Goal: Task Accomplishment & Management: Complete application form

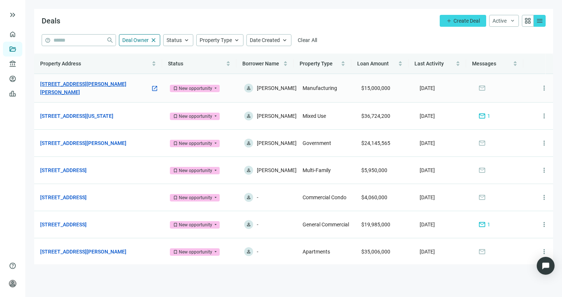
click at [103, 88] on link "[STREET_ADDRESS][PERSON_NAME][PERSON_NAME]" at bounding box center [95, 88] width 110 height 16
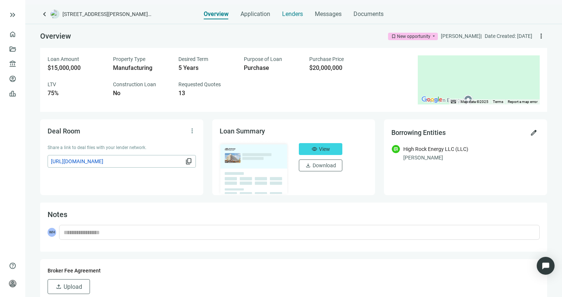
click at [295, 12] on span "Lenders" at bounding box center [292, 13] width 21 height 7
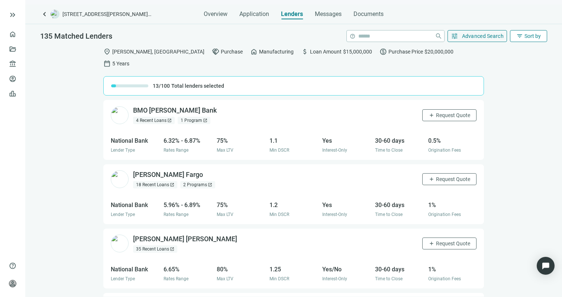
click at [523, 35] on button "filter_list Sort by" at bounding box center [528, 36] width 37 height 12
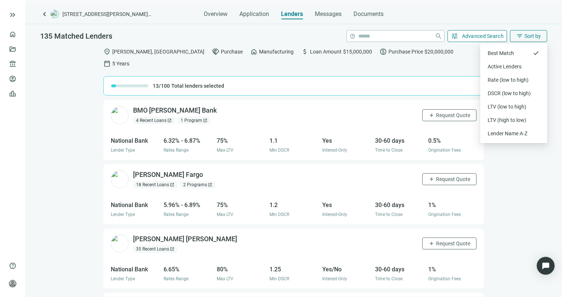
click at [487, 35] on span "Advanced Search" at bounding box center [483, 36] width 42 height 6
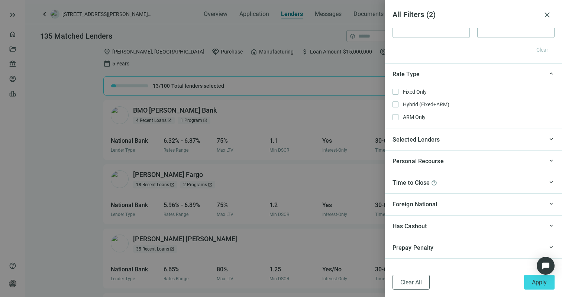
scroll to position [649, 0]
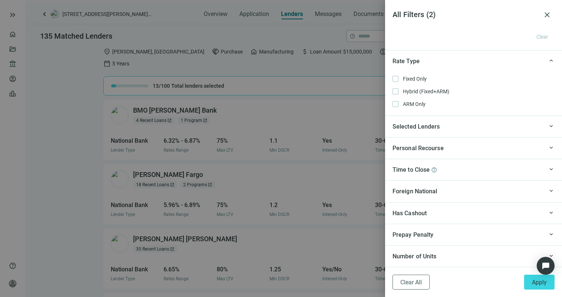
click at [440, 132] on div "keyboard_arrow_up Selected Lenders" at bounding box center [473, 127] width 177 height 22
click at [438, 164] on div "keyboard_arrow_up Personal Recourse" at bounding box center [473, 170] width 177 height 22
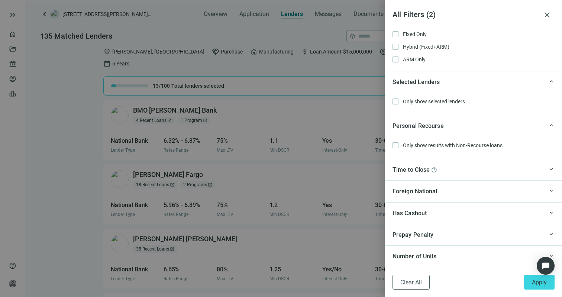
click at [449, 205] on div "keyboard_arrow_up Has Cashout" at bounding box center [473, 213] width 177 height 22
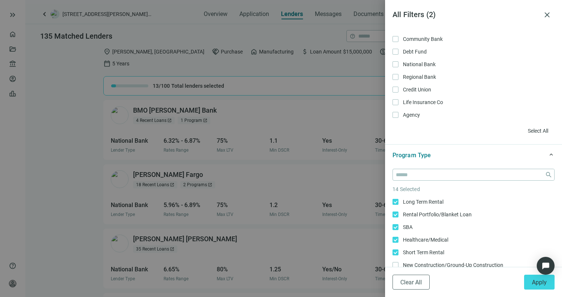
scroll to position [0, 0]
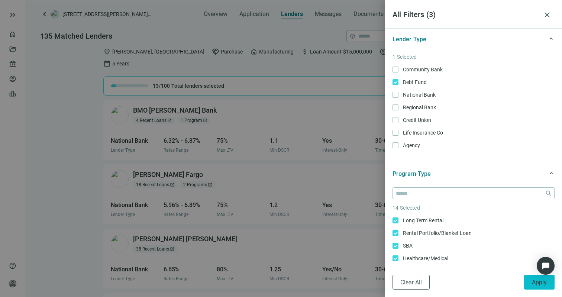
click at [539, 285] on span "Apply" at bounding box center [539, 282] width 15 height 7
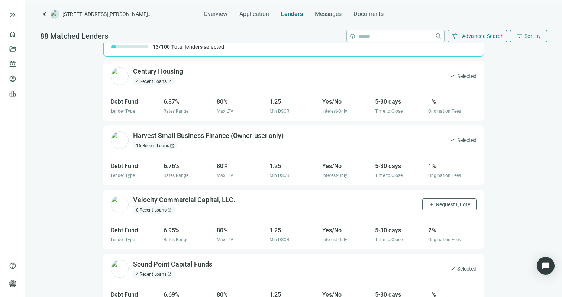
scroll to position [42, 0]
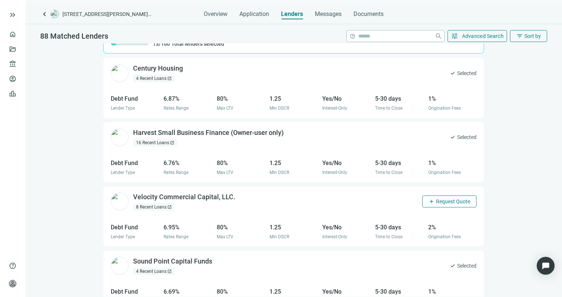
click at [451, 196] on button "add Request Quote" at bounding box center [449, 202] width 54 height 12
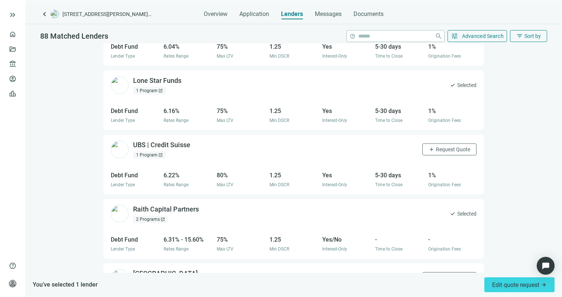
scroll to position [778, 0]
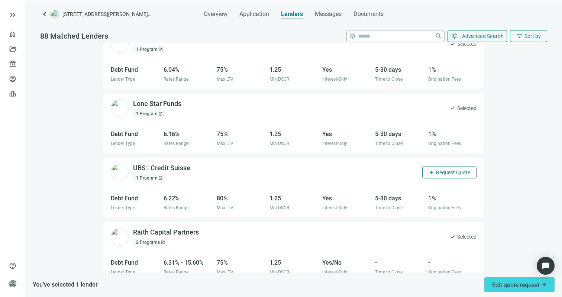
click at [440, 169] on span "Request Quote" at bounding box center [453, 172] width 34 height 6
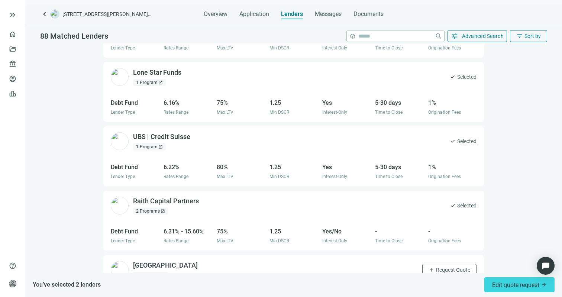
scroll to position [923, 0]
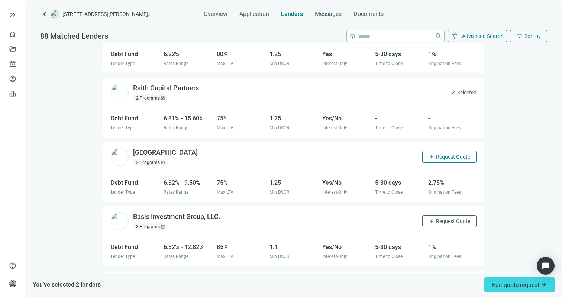
click at [441, 154] on span "Request Quote" at bounding box center [453, 157] width 34 height 6
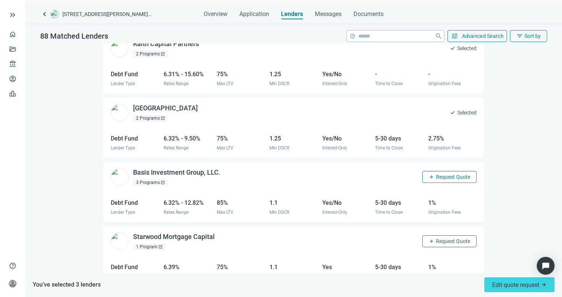
click at [443, 174] on span "Request Quote" at bounding box center [453, 177] width 34 height 6
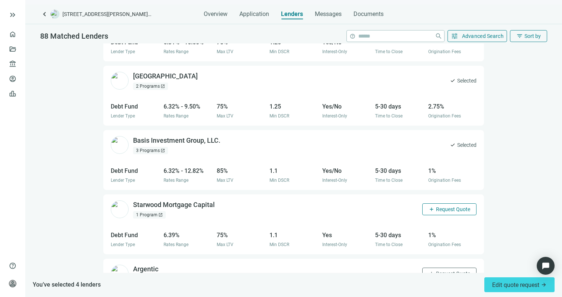
click at [449, 206] on span "Request Quote" at bounding box center [453, 209] width 34 height 6
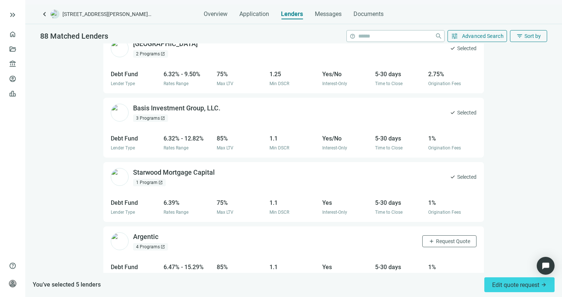
scroll to position [1048, 0]
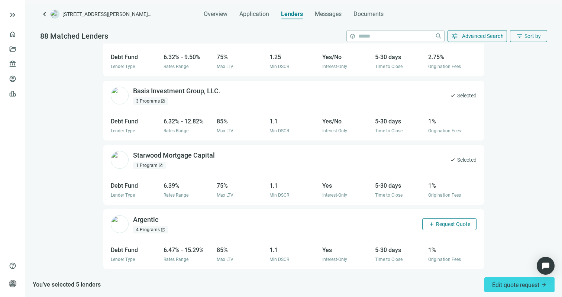
click at [446, 221] on span "Request Quote" at bounding box center [453, 224] width 34 height 6
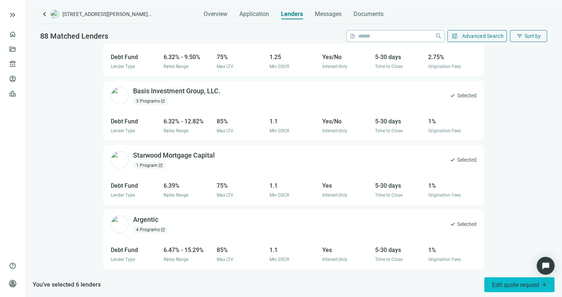
click at [510, 282] on span "Edit quote request arrow_forward" at bounding box center [519, 284] width 55 height 7
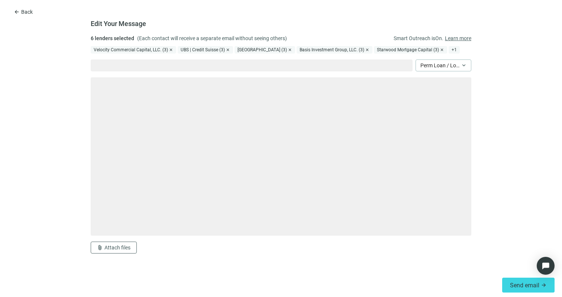
type textarea "**********"
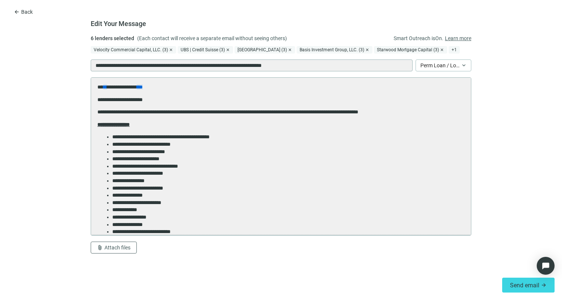
scroll to position [0, 0]
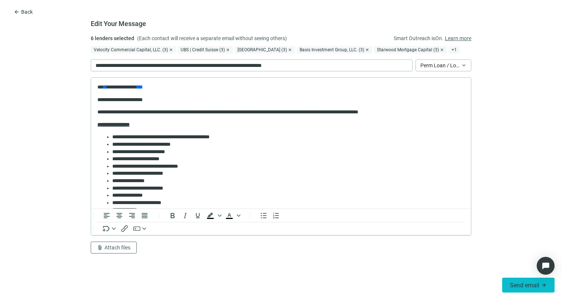
click at [518, 282] on span "Send email" at bounding box center [524, 285] width 29 height 7
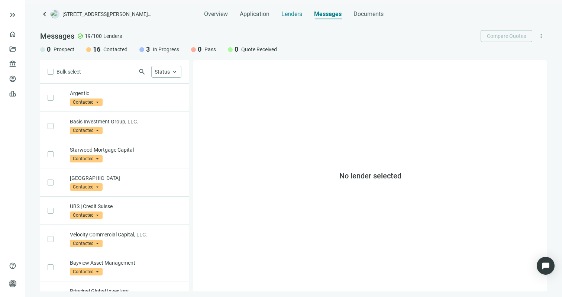
click at [287, 13] on span "Lenders" at bounding box center [291, 13] width 21 height 7
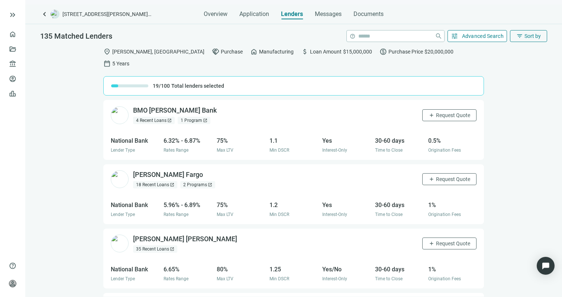
click at [485, 36] on span "Advanced Search" at bounding box center [483, 36] width 42 height 6
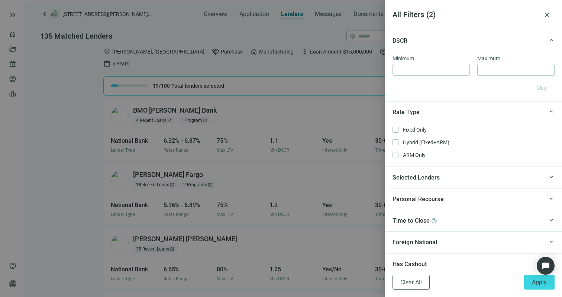
scroll to position [649, 0]
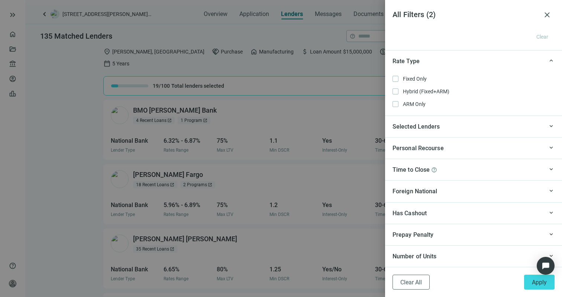
click at [463, 126] on div "Selected Lenders" at bounding box center [467, 126] width 151 height 9
click at [471, 171] on div "Personal Recourse" at bounding box center [467, 169] width 151 height 9
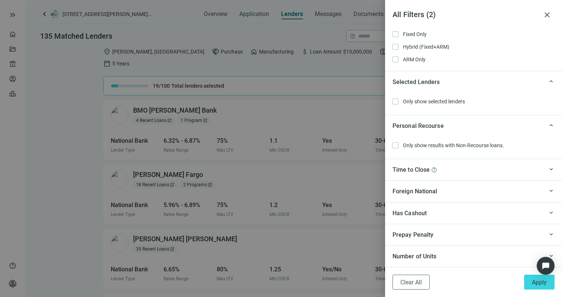
click at [464, 165] on div "keyboard_arrow_up Time to Close help" at bounding box center [473, 170] width 177 height 22
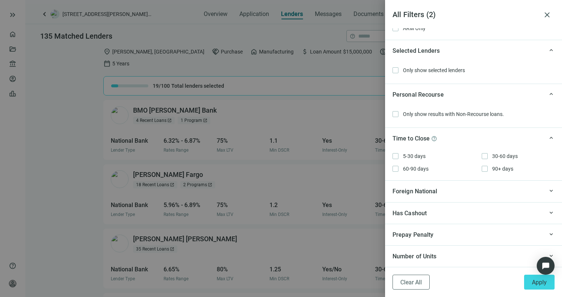
click at [462, 191] on div "Foreign National" at bounding box center [467, 191] width 151 height 9
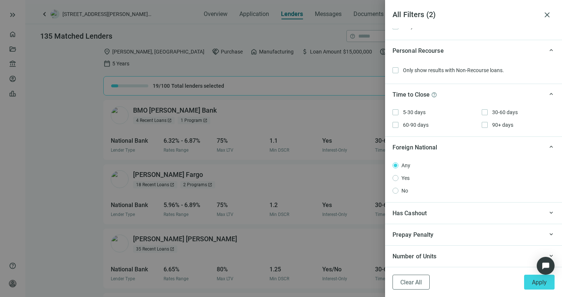
click at [449, 209] on div "Has Cashout" at bounding box center [467, 213] width 151 height 9
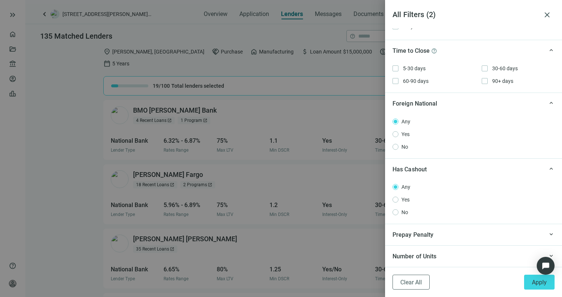
click at [440, 241] on div "keyboard_arrow_up Prepay Penalty" at bounding box center [473, 235] width 177 height 22
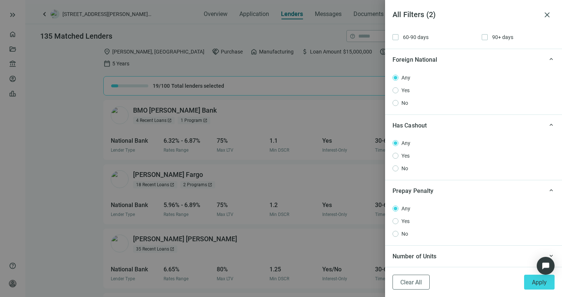
click at [438, 256] on div "Number of Units" at bounding box center [467, 256] width 151 height 9
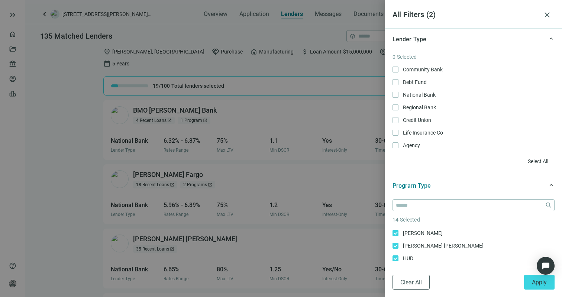
scroll to position [0, 0]
click at [374, 168] on div at bounding box center [281, 148] width 562 height 297
click at [541, 11] on button "close" at bounding box center [547, 14] width 15 height 15
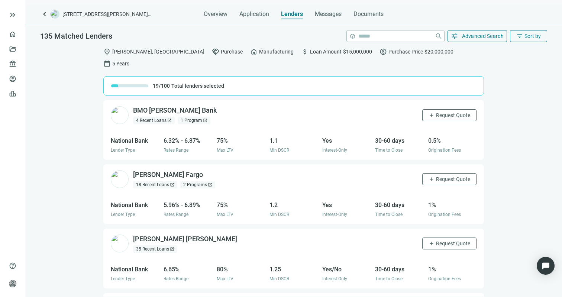
click at [200, 15] on div "Overview Application Lenders Messages Documents" at bounding box center [293, 11] width 507 height 15
click at [224, 13] on span "Overview" at bounding box center [216, 13] width 24 height 7
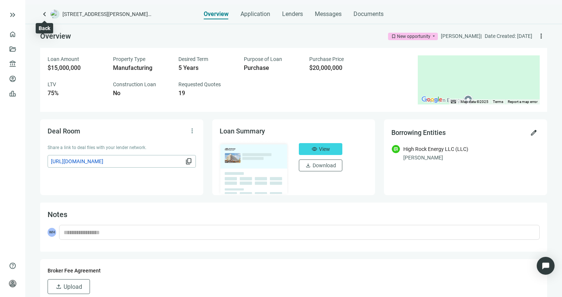
click at [42, 14] on span "keyboard_arrow_left" at bounding box center [44, 14] width 9 height 9
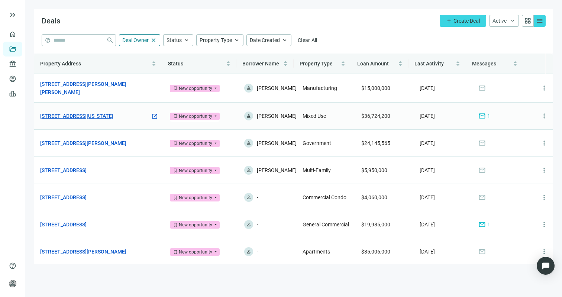
click at [113, 116] on link "[STREET_ADDRESS][US_STATE]" at bounding box center [76, 116] width 73 height 8
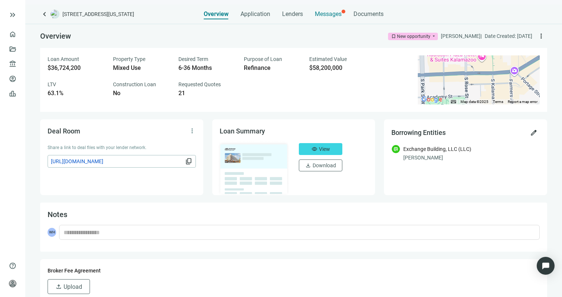
click at [331, 10] on span "Messages" at bounding box center [328, 13] width 27 height 7
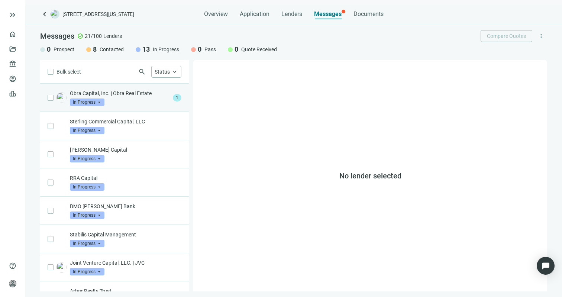
click at [137, 95] on p "Obra Capital, Inc. | Obra Real Estate" at bounding box center [120, 93] width 100 height 7
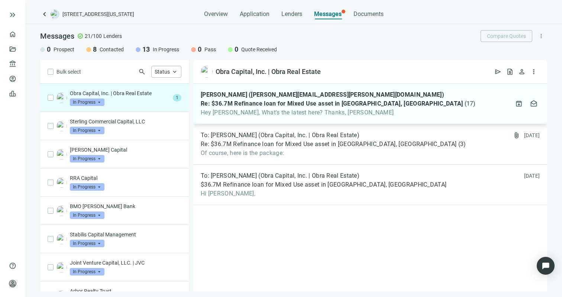
click at [281, 113] on span "Hey Will, What's the latest here? Thanks, Jack" at bounding box center [338, 112] width 275 height 7
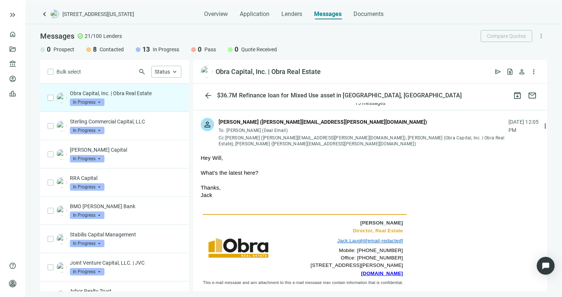
scroll to position [42, 0]
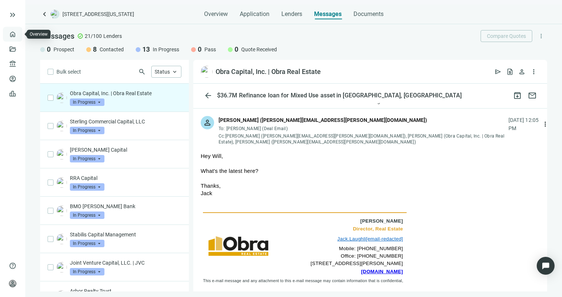
click at [19, 33] on link "Overview" at bounding box center [30, 34] width 22 height 6
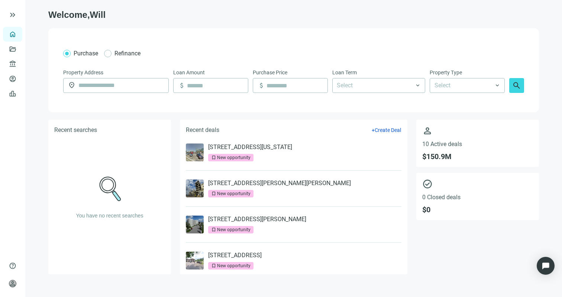
click at [19, 32] on link "Overview" at bounding box center [30, 34] width 22 height 6
click at [19, 34] on link "Overview" at bounding box center [30, 34] width 22 height 6
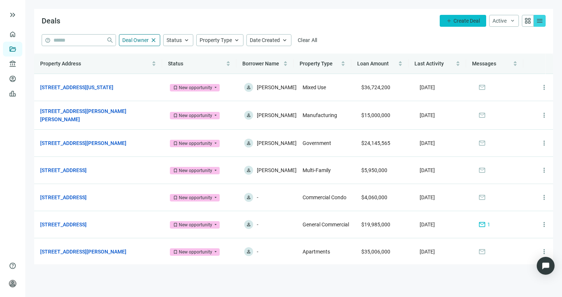
click at [458, 20] on span "Create Deal" at bounding box center [466, 21] width 26 height 6
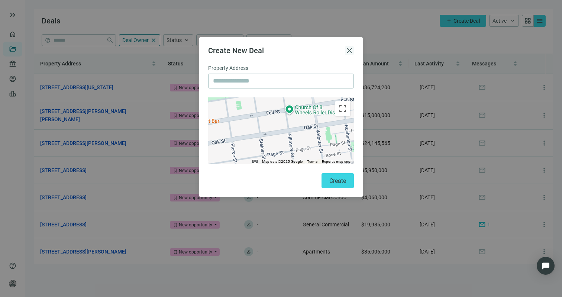
click at [353, 46] on span "close" at bounding box center [349, 50] width 9 height 9
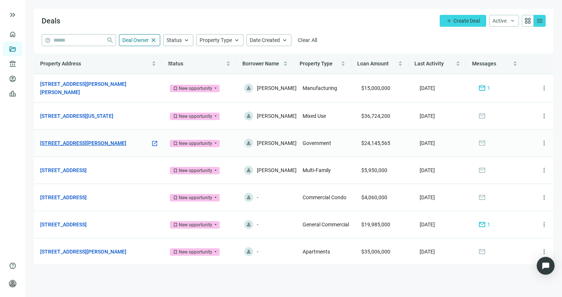
click at [70, 147] on link "[STREET_ADDRESS][PERSON_NAME]" at bounding box center [83, 143] width 86 height 8
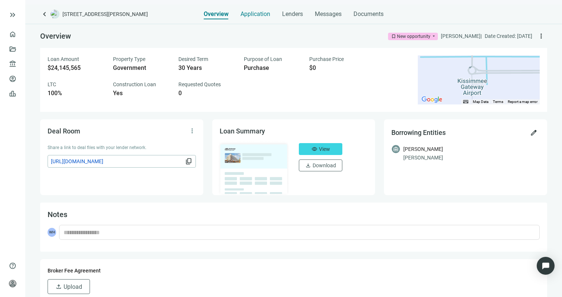
click at [243, 16] on span "Application" at bounding box center [255, 13] width 30 height 7
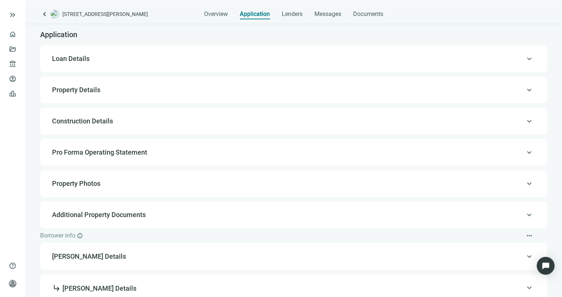
click at [132, 60] on span "Loan Details" at bounding box center [293, 58] width 482 height 9
type input "**********"
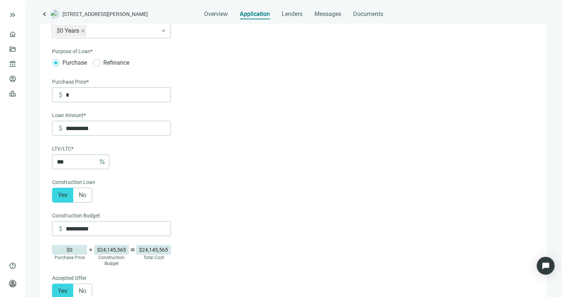
scroll to position [64, 0]
